Goal: Transaction & Acquisition: Purchase product/service

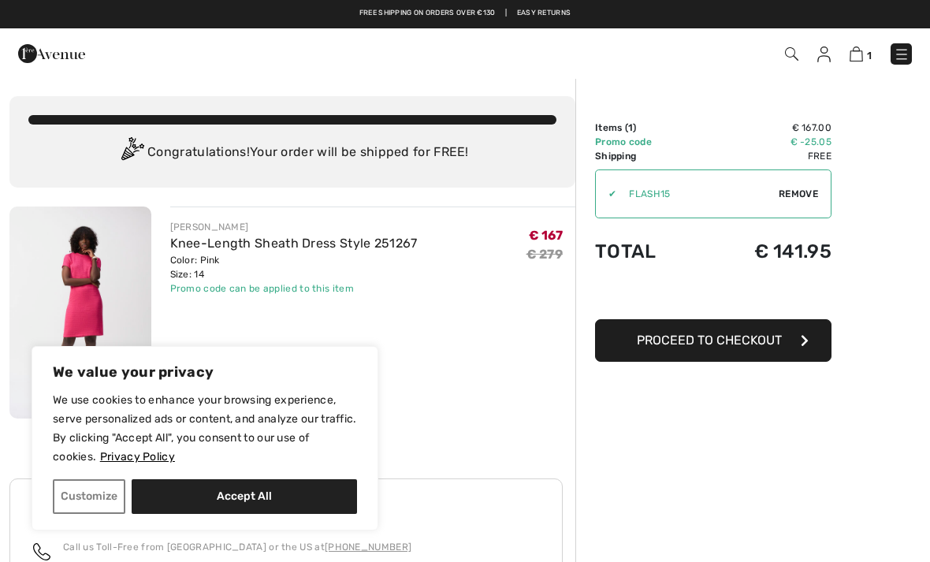
scroll to position [84, 0]
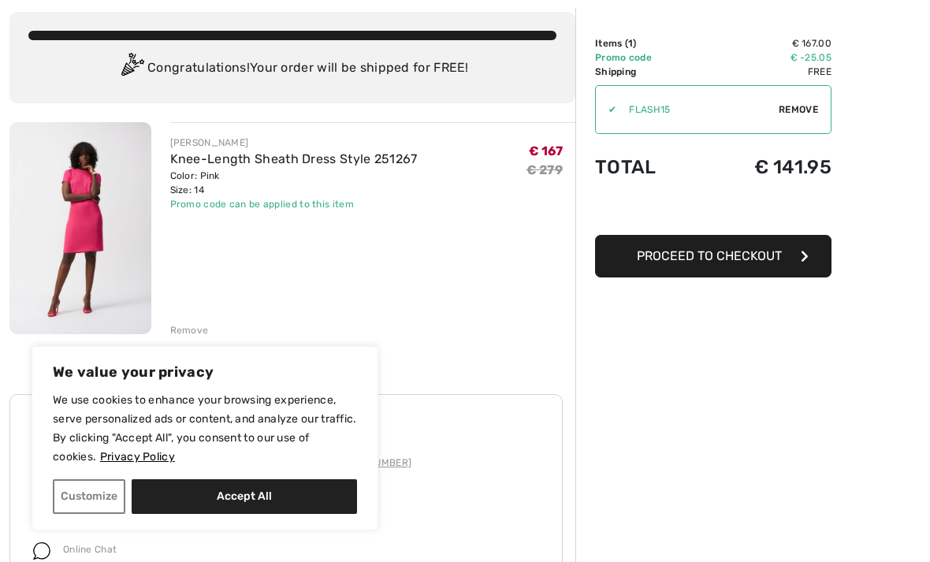
click at [255, 494] on button "Accept All" at bounding box center [244, 496] width 225 height 35
checkbox input "true"
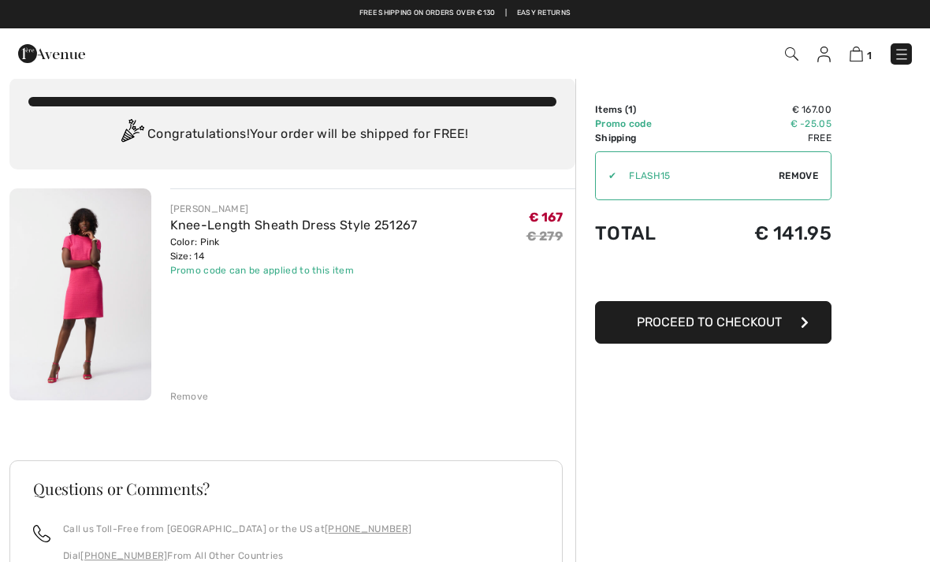
scroll to position [0, 0]
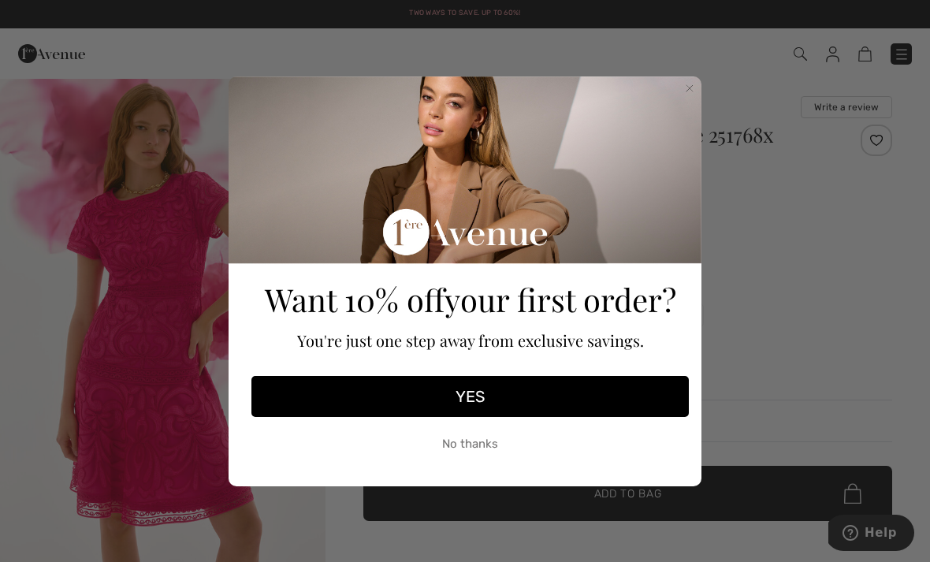
click at [692, 89] on circle "Close dialog" at bounding box center [689, 87] width 15 height 15
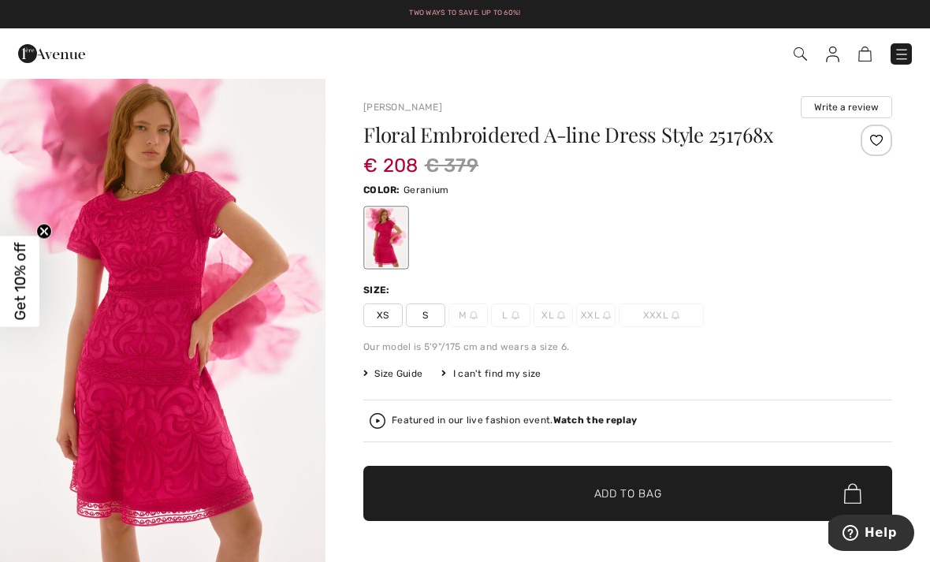
click at [553, 314] on span "XL" at bounding box center [552, 315] width 39 height 24
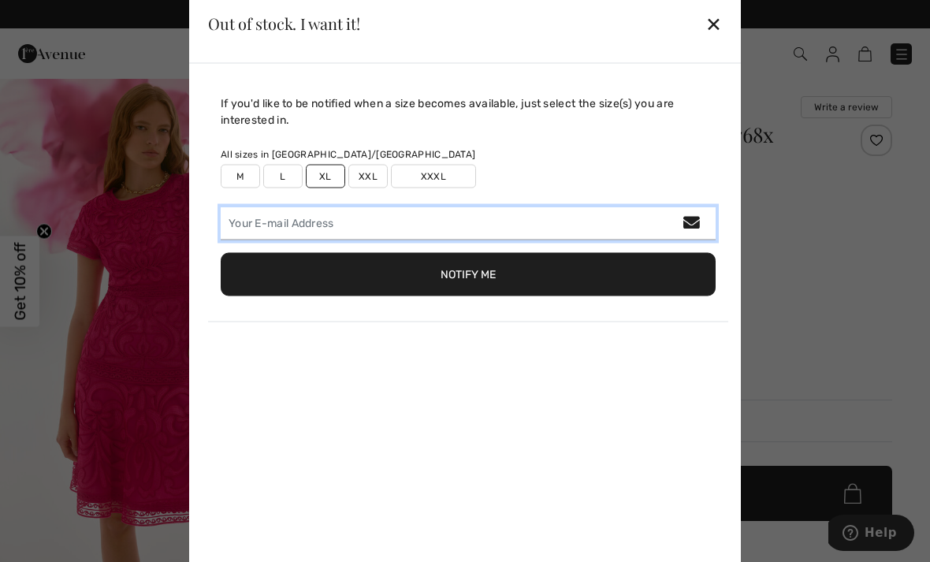
click at [253, 219] on input "email" at bounding box center [468, 222] width 495 height 33
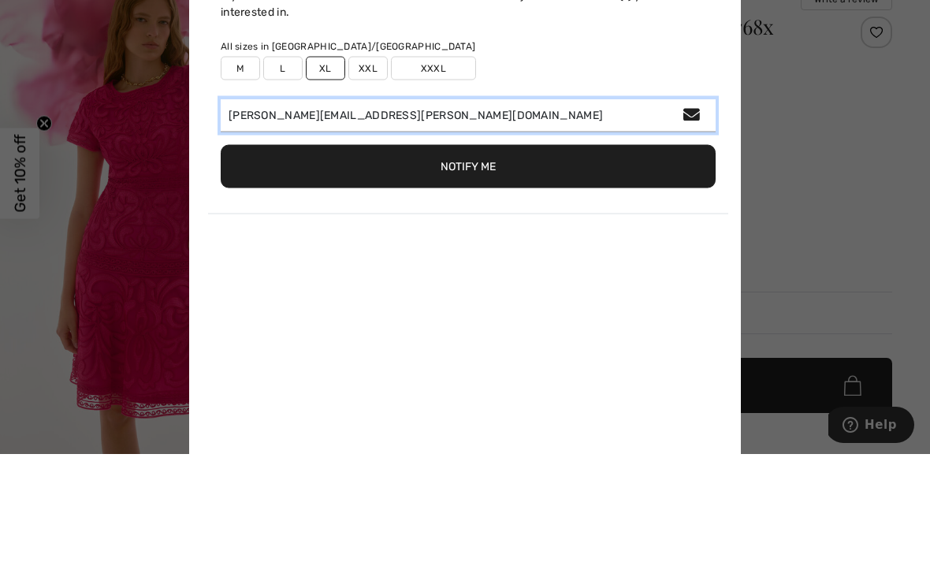
type input "roosen.eddy@telenet.be"
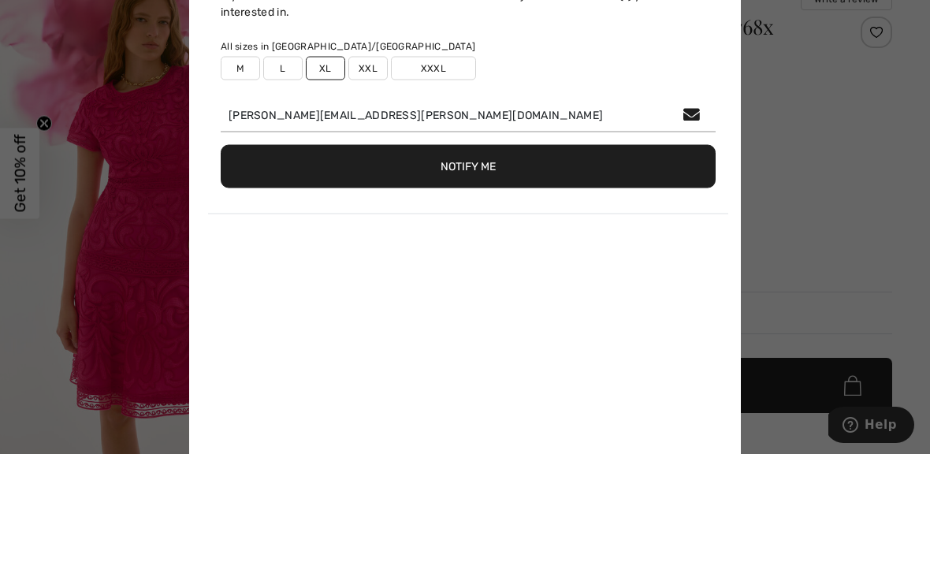
click at [455, 252] on button "Notify Me" at bounding box center [468, 273] width 495 height 43
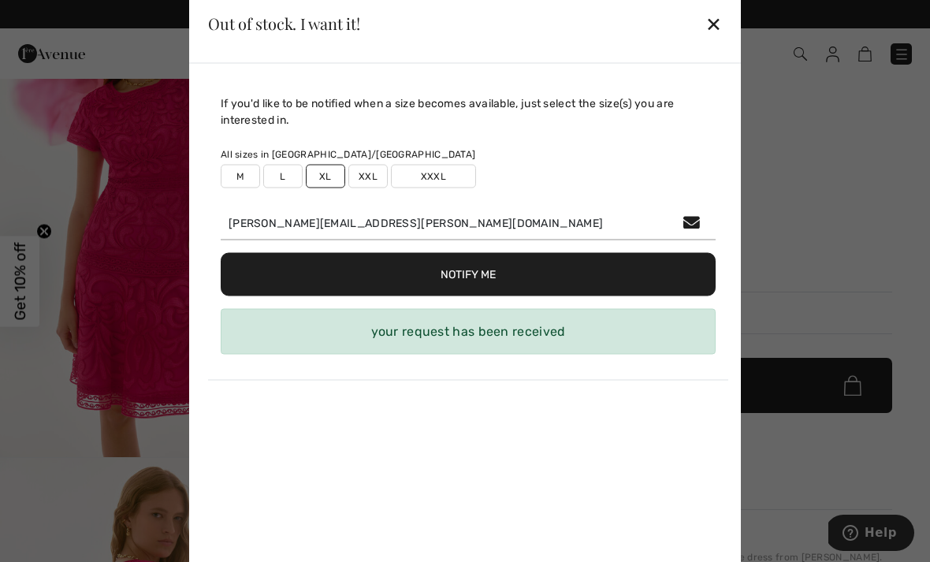
click at [707, 28] on div "✕" at bounding box center [713, 23] width 17 height 33
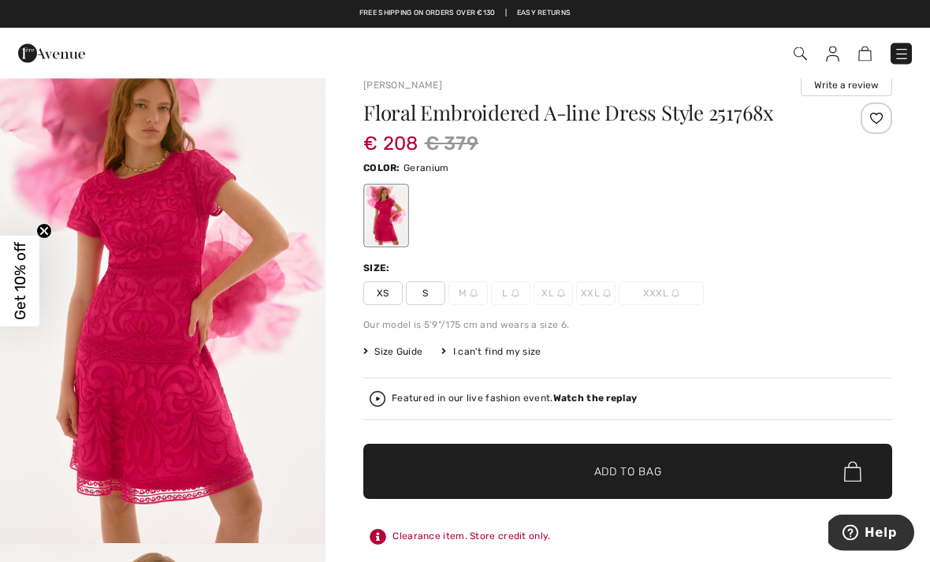
scroll to position [0, 0]
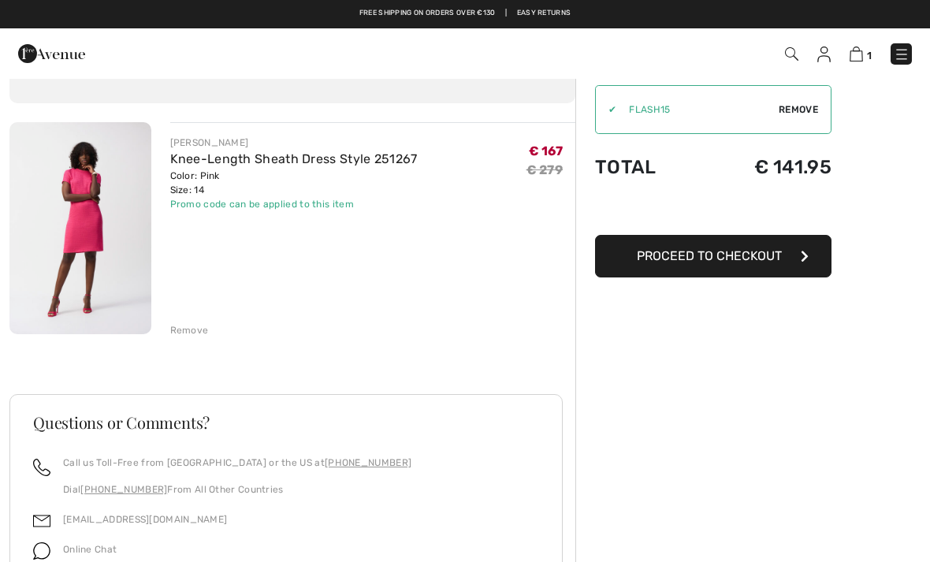
scroll to position [84, 0]
